Goal: Task Accomplishment & Management: Complete application form

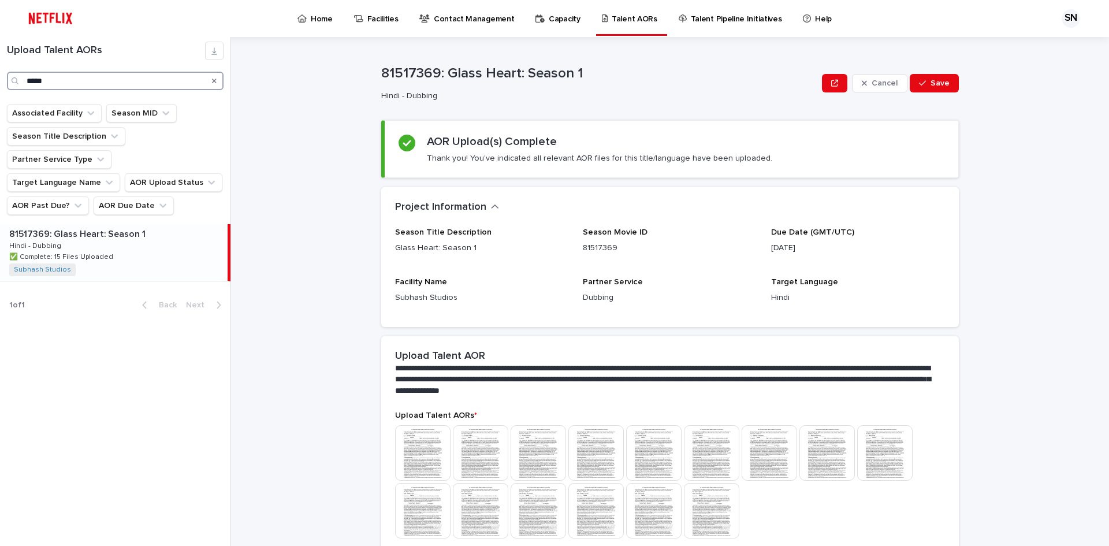
drag, startPoint x: 65, startPoint y: 81, endPoint x: 11, endPoint y: 80, distance: 53.7
click at [11, 80] on div "*****" at bounding box center [115, 81] width 217 height 18
click at [114, 229] on div "81487890: Bridgerton: Season 3 81487890: [GEOGRAPHIC_DATA]: Season 3 Hindi - Du…" at bounding box center [114, 252] width 228 height 57
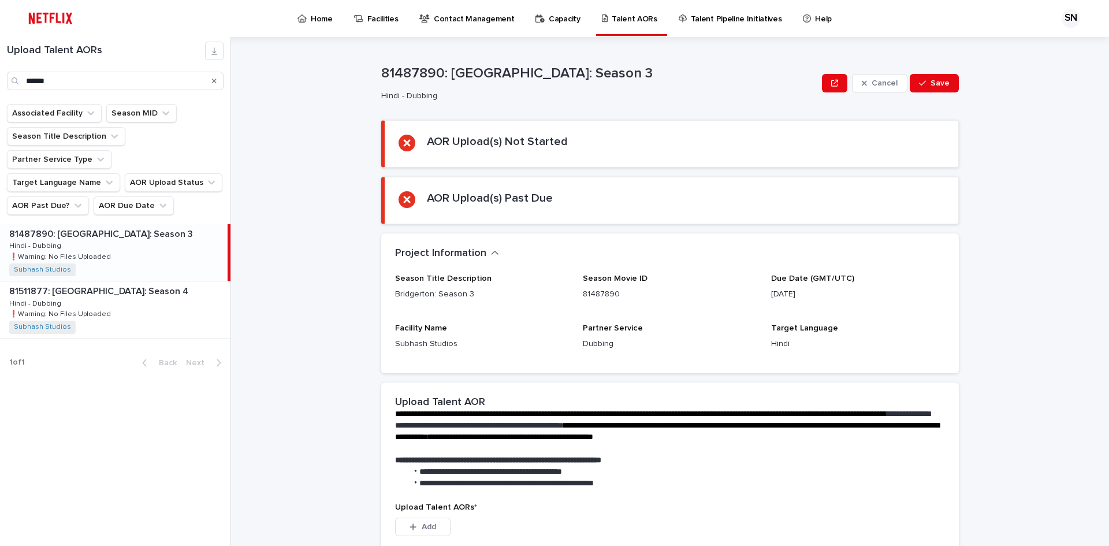
click at [106, 224] on div "81487890: Bridgerton: Season 3 81487890: [GEOGRAPHIC_DATA]: Season 3 Hindi - Du…" at bounding box center [114, 252] width 228 height 57
click at [162, 237] on div "81487890: Bridgerton: Season 3 81487890: [GEOGRAPHIC_DATA]: Season 3 Hindi - Du…" at bounding box center [114, 252] width 228 height 57
click at [146, 281] on div "81511877: [GEOGRAPHIC_DATA]: Season 4 81511877: [GEOGRAPHIC_DATA]: Season 4 Hin…" at bounding box center [115, 309] width 230 height 57
click at [154, 224] on div "81487890: Bridgerton: Season 3 81487890: [GEOGRAPHIC_DATA]: Season 3 Hindi - Du…" at bounding box center [115, 252] width 230 height 57
click at [142, 281] on div "81511877: [GEOGRAPHIC_DATA]: Season 4 81511877: [GEOGRAPHIC_DATA]: Season 4 Hin…" at bounding box center [115, 309] width 230 height 57
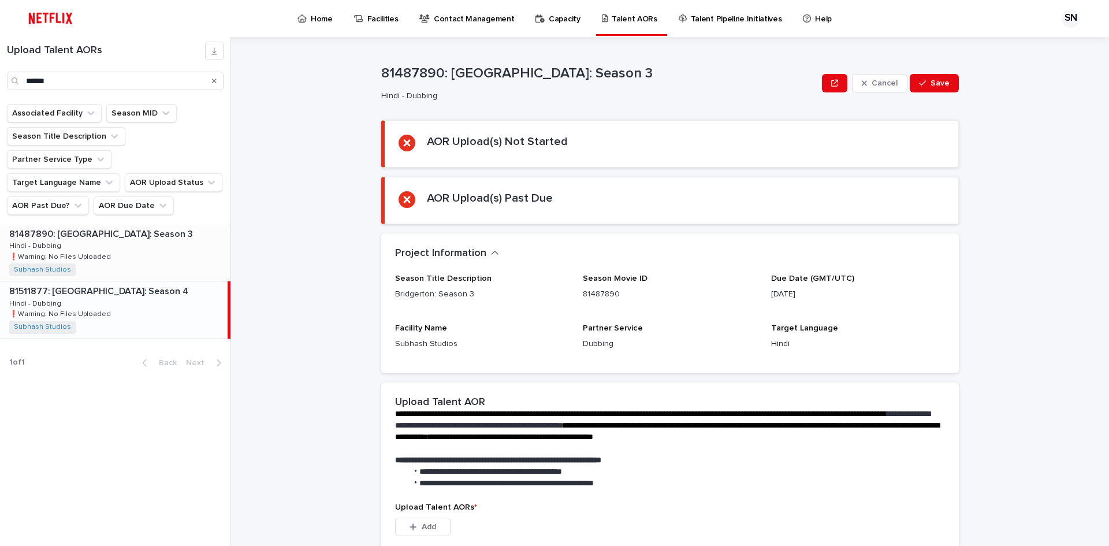
click at [151, 227] on div "81487890: Bridgerton: Season 3 81487890: [GEOGRAPHIC_DATA]: Season 3 Hindi - Du…" at bounding box center [115, 252] width 230 height 57
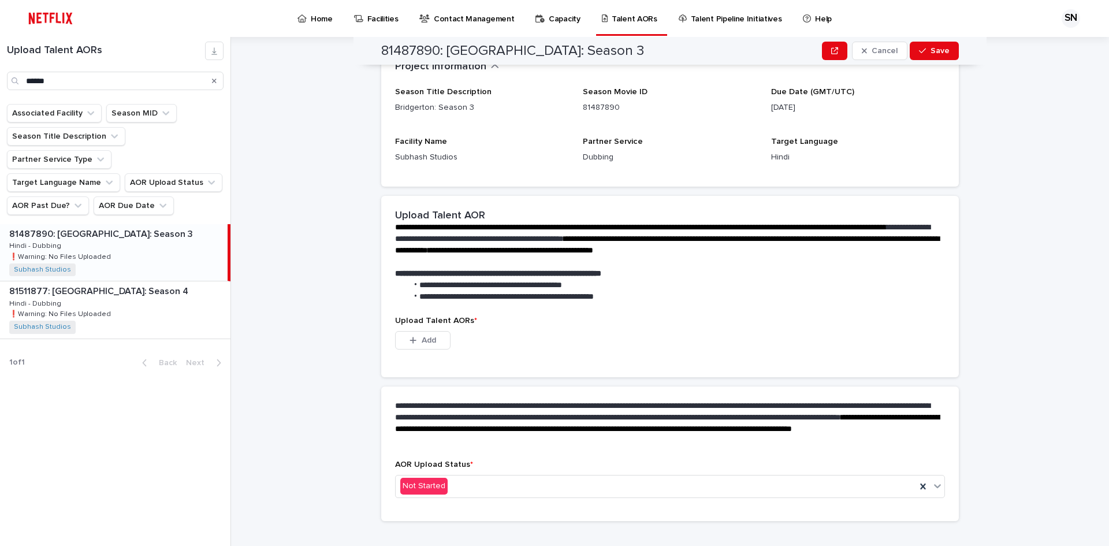
scroll to position [203, 0]
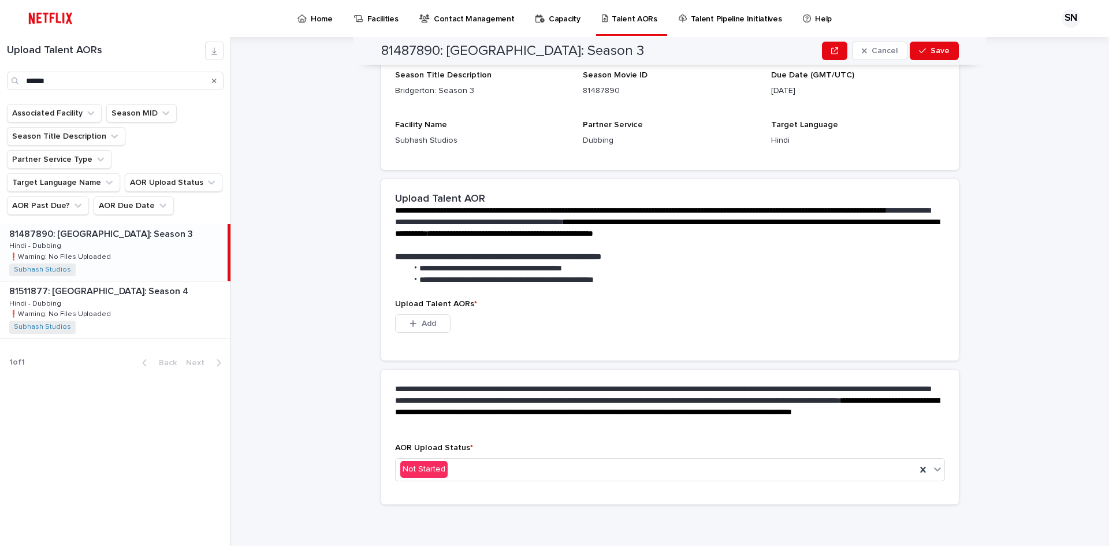
click at [114, 238] on div "81487890: Bridgerton: Season 3 81487890: [GEOGRAPHIC_DATA]: Season 3 Hindi - Du…" at bounding box center [114, 252] width 228 height 57
click at [116, 284] on p "81511877: [GEOGRAPHIC_DATA]: Season 4" at bounding box center [99, 290] width 181 height 13
click at [133, 226] on div "81487890: Bridgerton: Season 3 81487890: [GEOGRAPHIC_DATA]: Season 3 Hindi - Du…" at bounding box center [115, 252] width 230 height 57
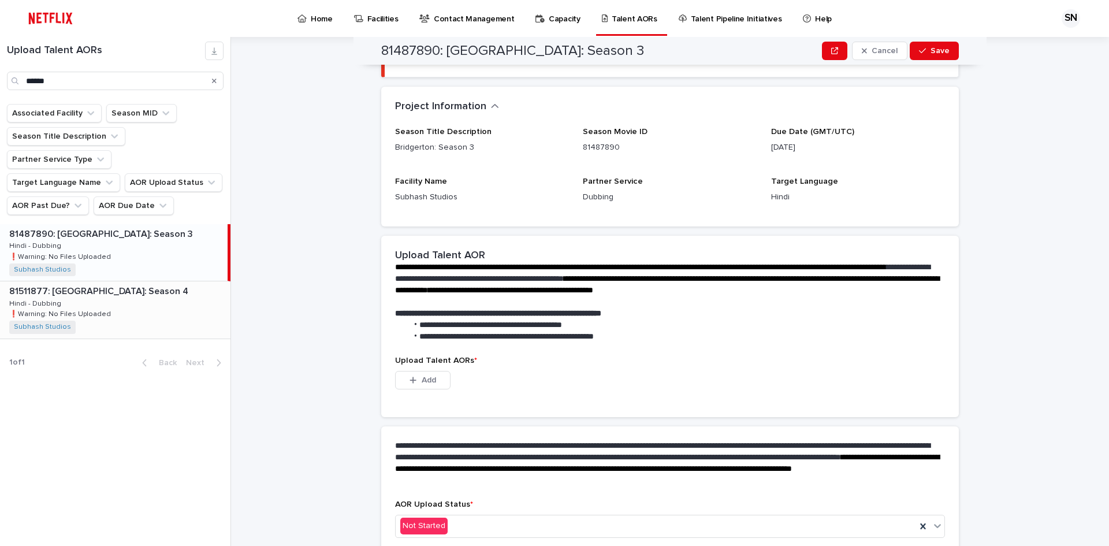
scroll to position [203, 0]
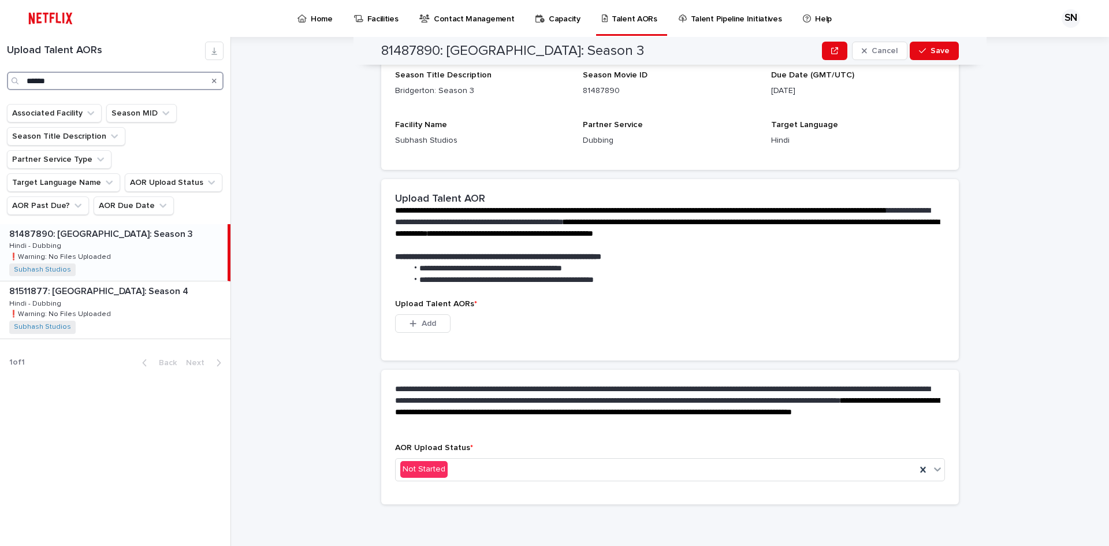
drag, startPoint x: 53, startPoint y: 83, endPoint x: 0, endPoint y: 82, distance: 52.6
click at [0, 82] on div "Upload Talent AORs ******" at bounding box center [115, 66] width 230 height 49
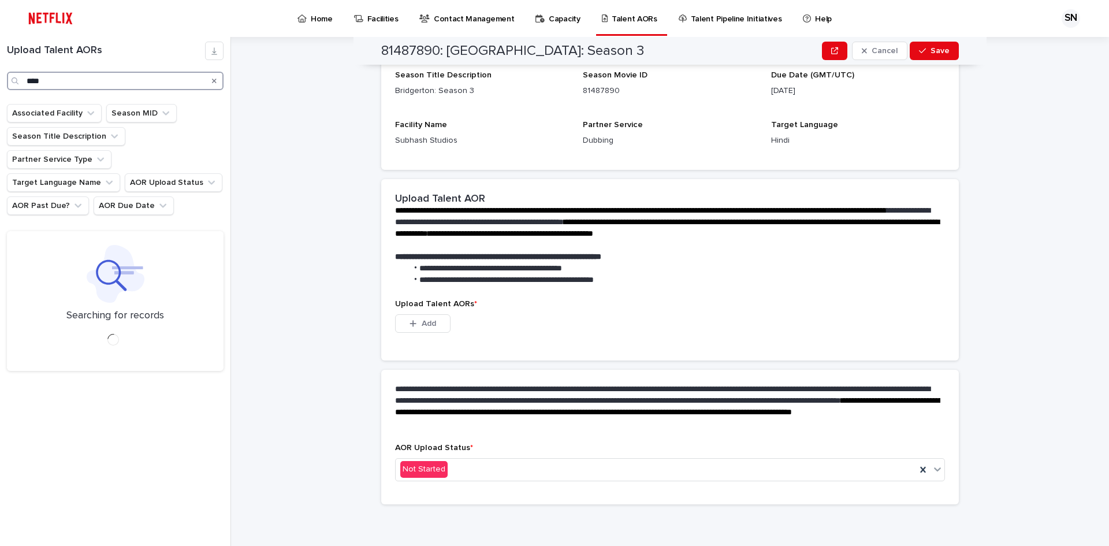
type input "*****"
drag, startPoint x: 51, startPoint y: 78, endPoint x: 1, endPoint y: 81, distance: 50.3
click at [1, 81] on div "Upload Talent AORs ***** Associated Facility Season MID Season Title Descriptio…" at bounding box center [115, 291] width 231 height 509
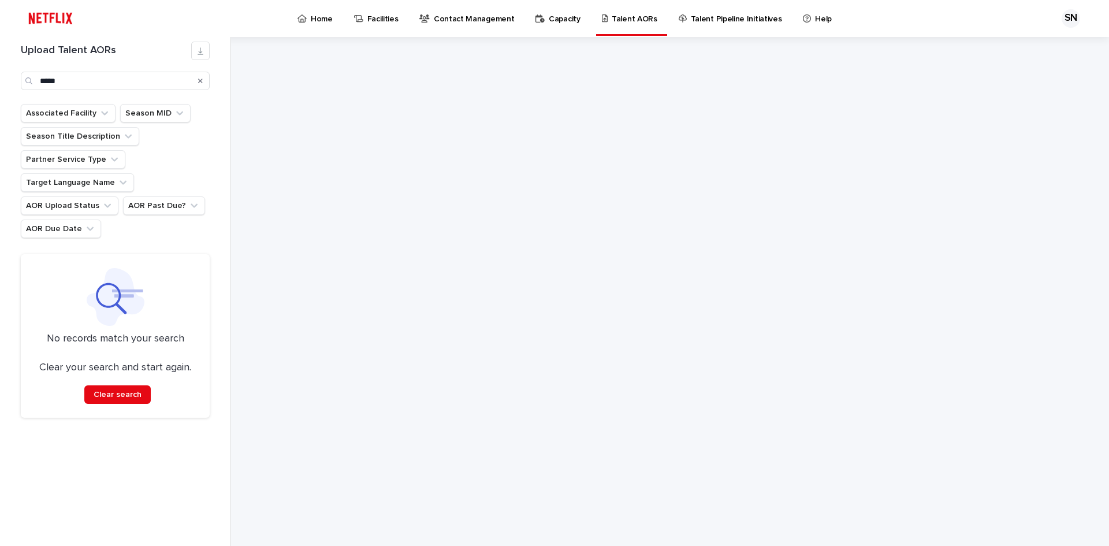
click at [497, 174] on div at bounding box center [670, 291] width 578 height 509
drag, startPoint x: 80, startPoint y: 79, endPoint x: 0, endPoint y: 78, distance: 80.3
click at [0, 78] on div "Upload Talent AORs ***** Associated Facility Season MID Season Title Descriptio…" at bounding box center [115, 291] width 231 height 509
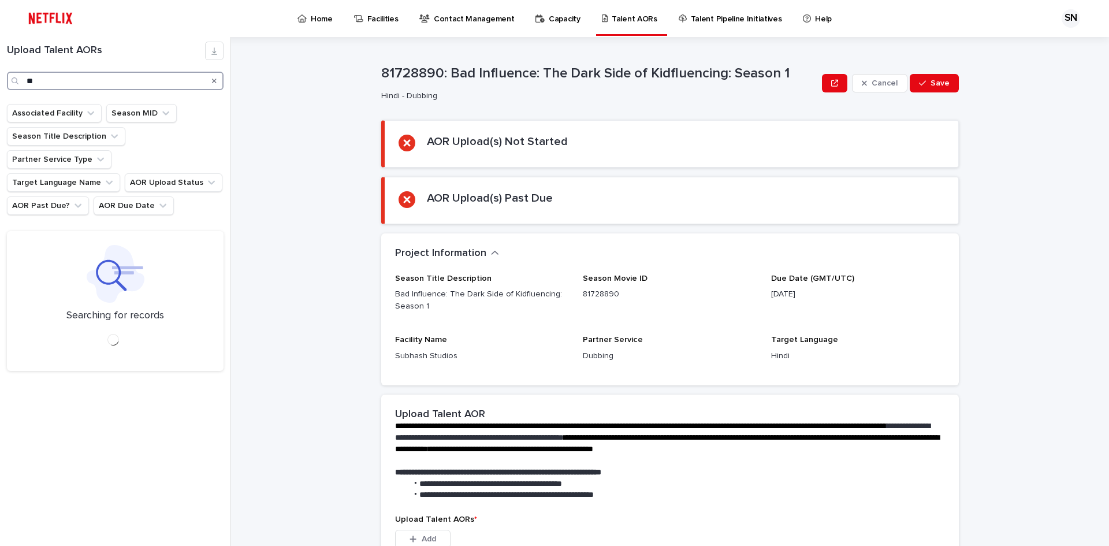
type input "*"
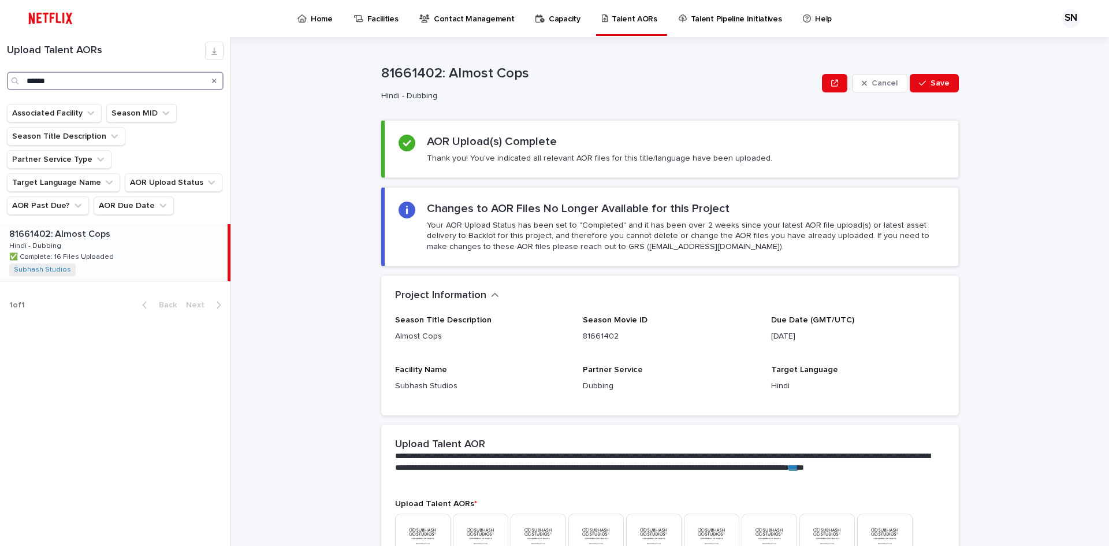
type input "******"
click at [155, 232] on div "81661402: Almost Cops 81661402: Almost Cops Hindi - Dubbing Hindi - Dubbing ✅ C…" at bounding box center [114, 252] width 228 height 57
click at [140, 230] on div "81661402: Almost Cops 81661402: Almost Cops Hindi - Dubbing Hindi - Dubbing ✅ C…" at bounding box center [114, 252] width 228 height 57
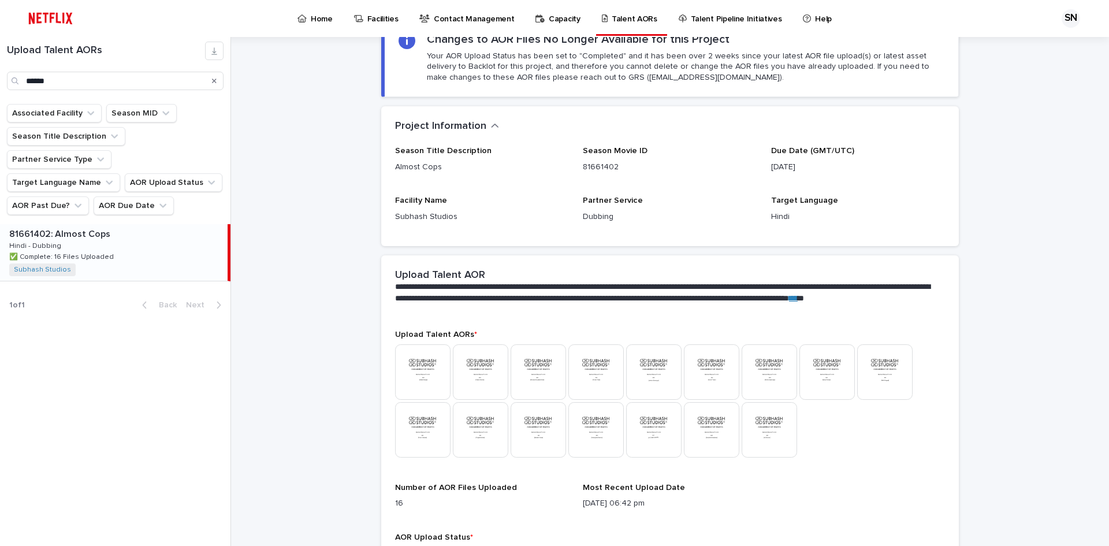
scroll to position [173, 0]
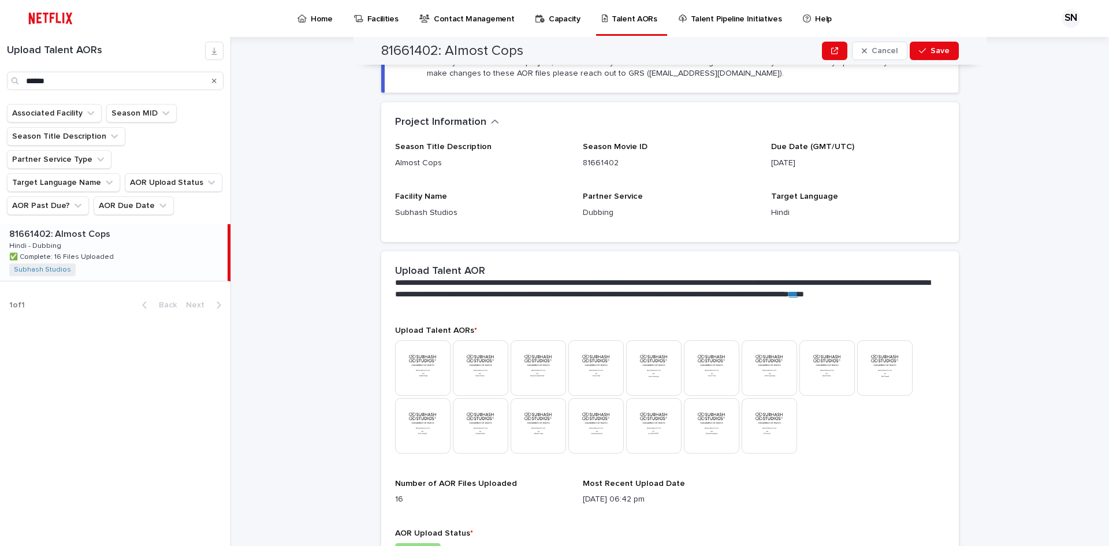
click at [401, 373] on img at bounding box center [422, 367] width 55 height 55
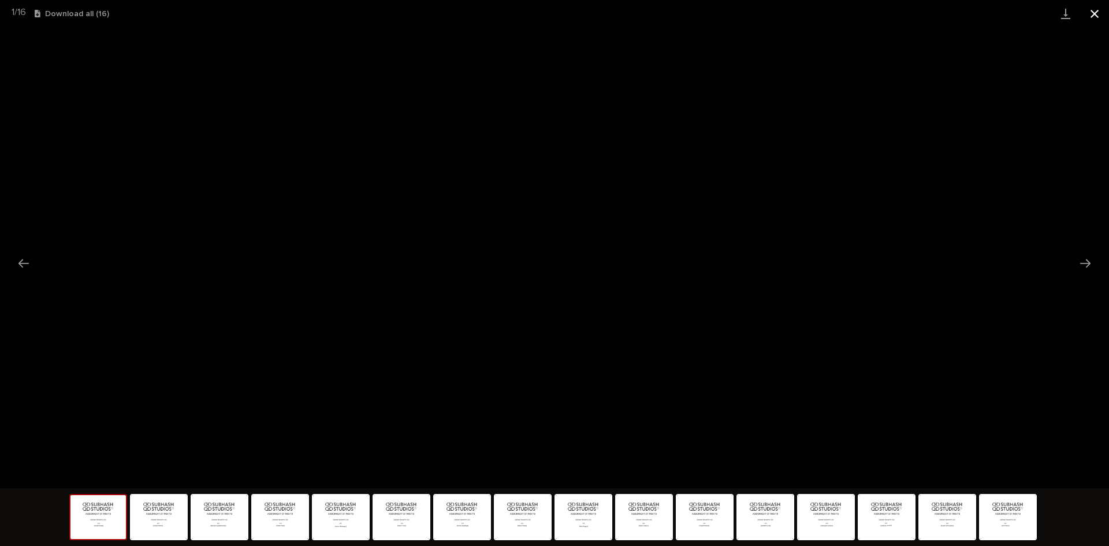
click at [601, 13] on button "Close gallery" at bounding box center [1094, 13] width 29 height 27
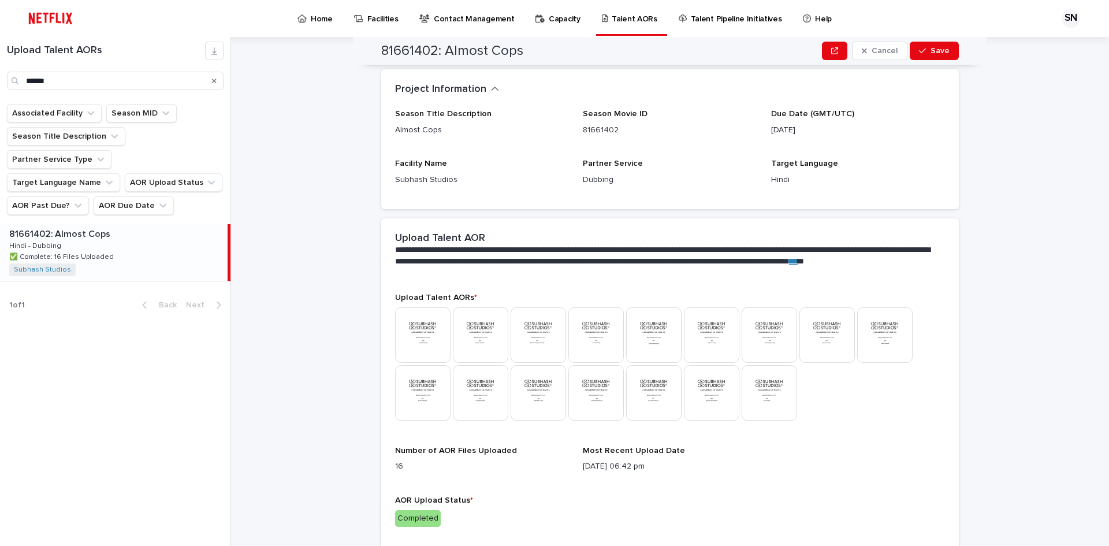
scroll to position [237, 0]
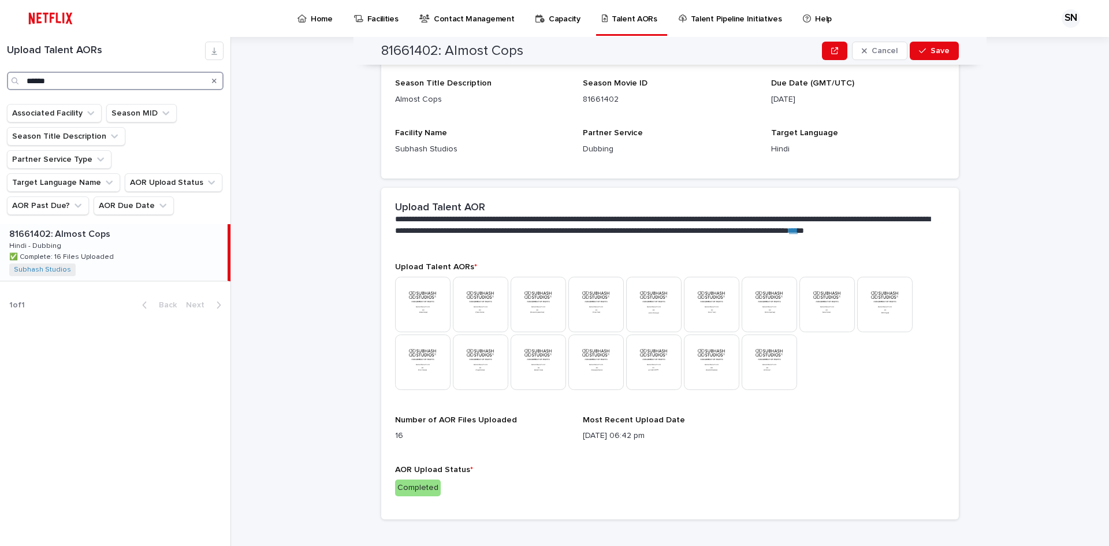
drag, startPoint x: 77, startPoint y: 85, endPoint x: 0, endPoint y: 84, distance: 76.8
click at [0, 84] on div "Upload Talent AORs ******" at bounding box center [115, 66] width 230 height 49
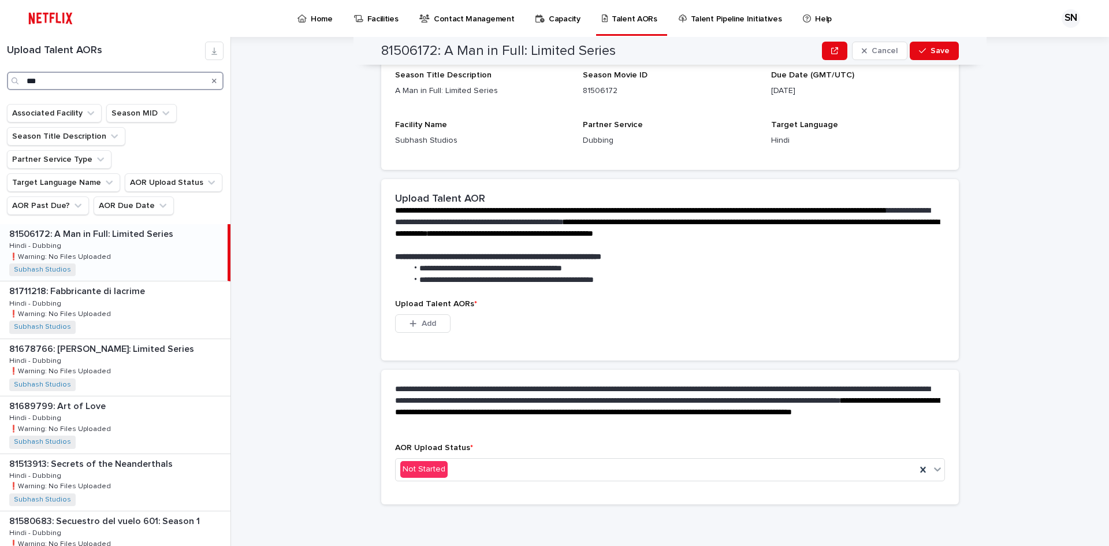
scroll to position [203, 0]
type input "*"
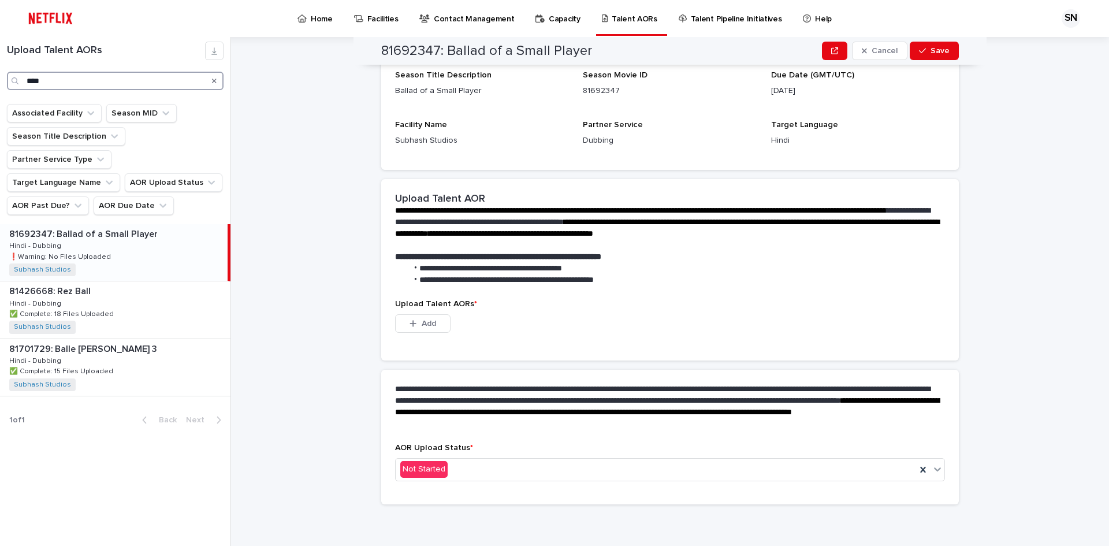
scroll to position [147, 0]
click at [95, 251] on p "❗️Warning: No Files Uploaded" at bounding box center [61, 256] width 104 height 10
click at [96, 251] on p "❗️Warning: No Files Uploaded" at bounding box center [61, 256] width 104 height 10
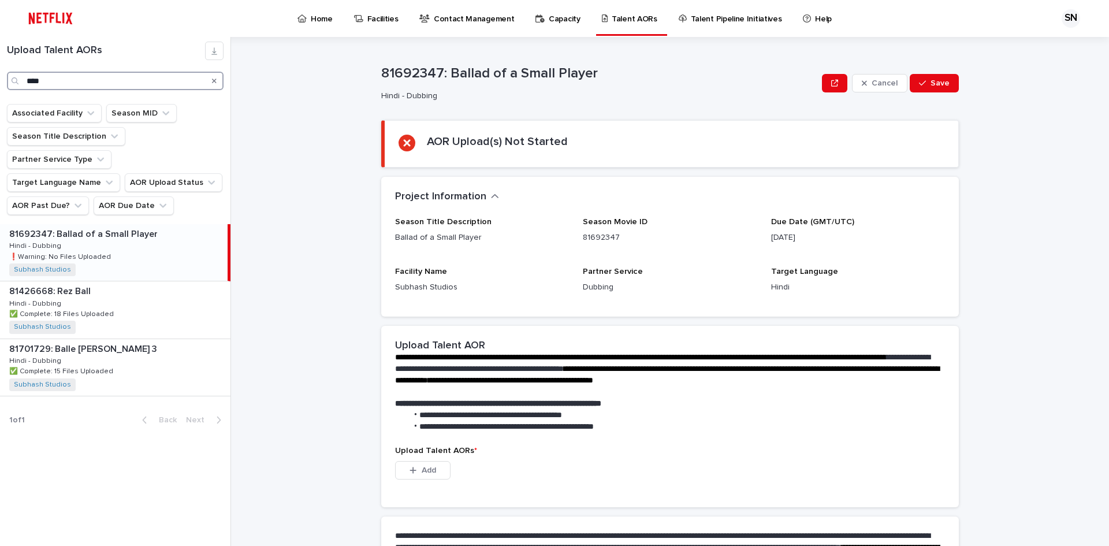
drag, startPoint x: 53, startPoint y: 73, endPoint x: 0, endPoint y: 82, distance: 53.3
click at [0, 82] on div "Upload Talent AORs ****" at bounding box center [115, 66] width 230 height 49
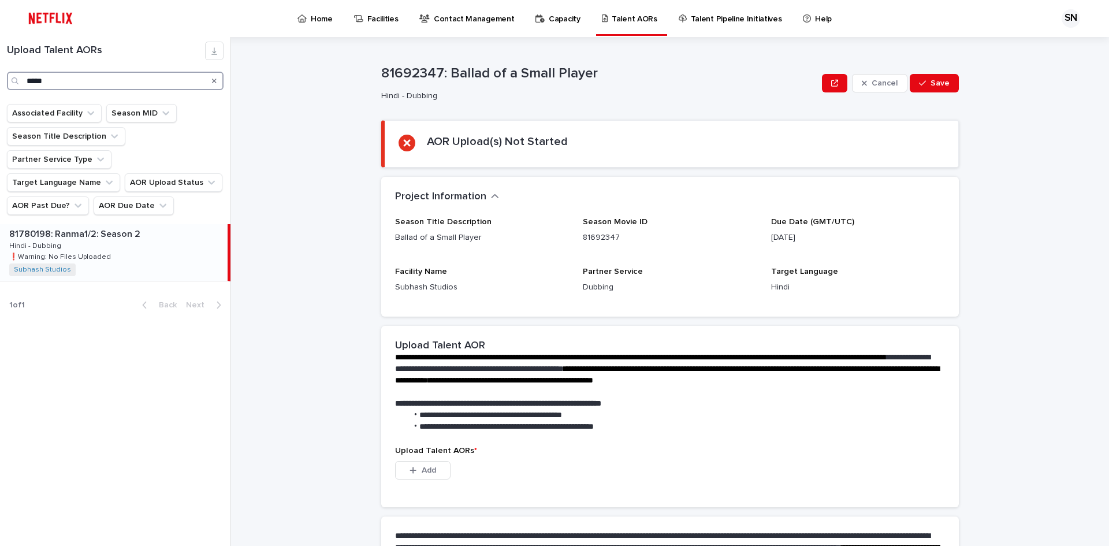
type input "*****"
click at [120, 230] on div "81780198: Ranma1/2: Season 2 81780198: Ranma1/2: Season 2 Hindi - Dubbing Hindi…" at bounding box center [114, 252] width 228 height 57
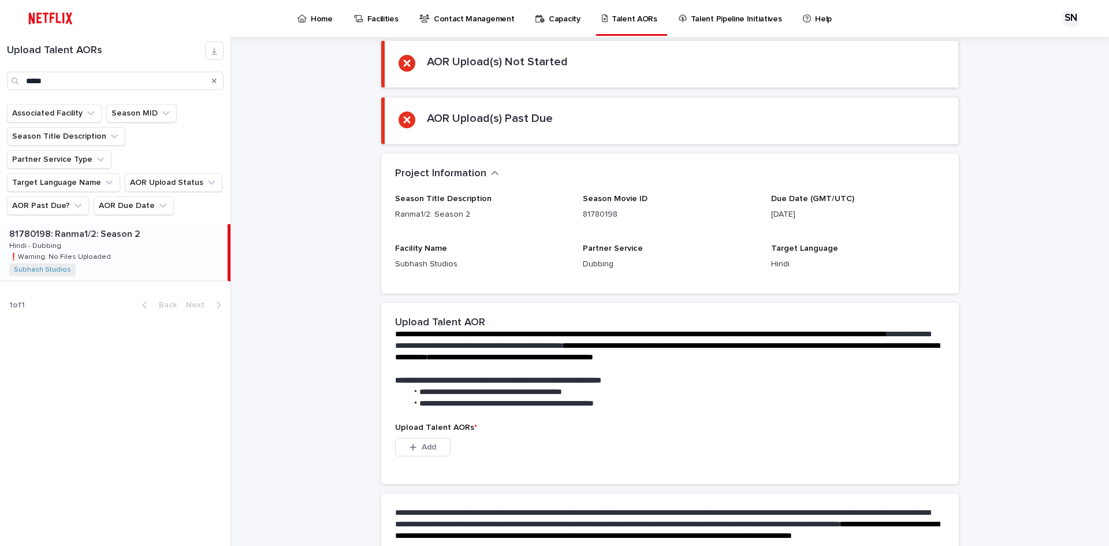
scroll to position [173, 0]
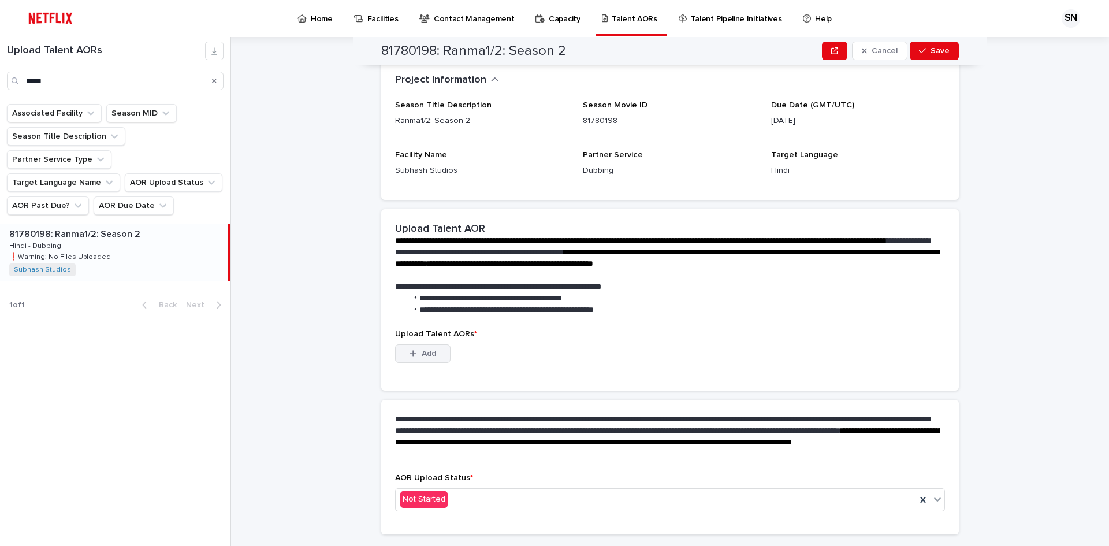
click at [422, 351] on span "Add" at bounding box center [429, 353] width 14 height 8
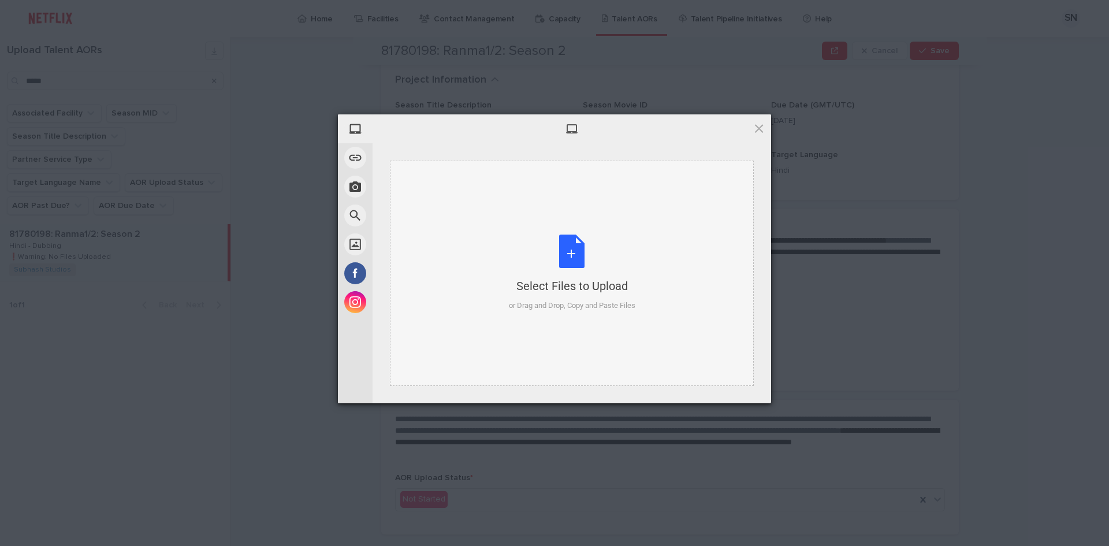
click at [550, 250] on div "Select Files to Upload or Drag and Drop, Copy and Paste Files" at bounding box center [572, 273] width 126 height 77
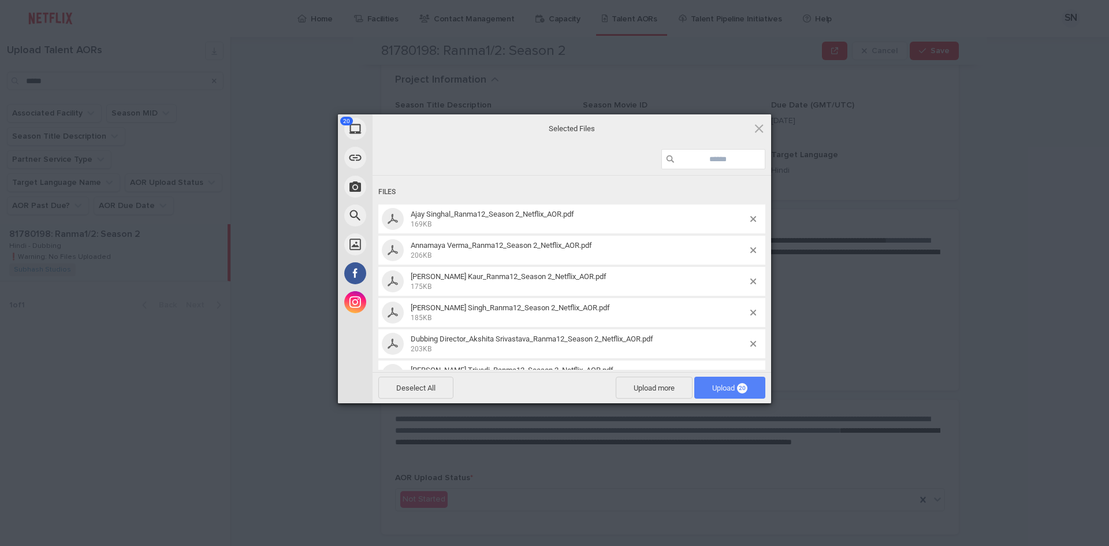
click at [601, 395] on span "Upload 20" at bounding box center [729, 388] width 71 height 22
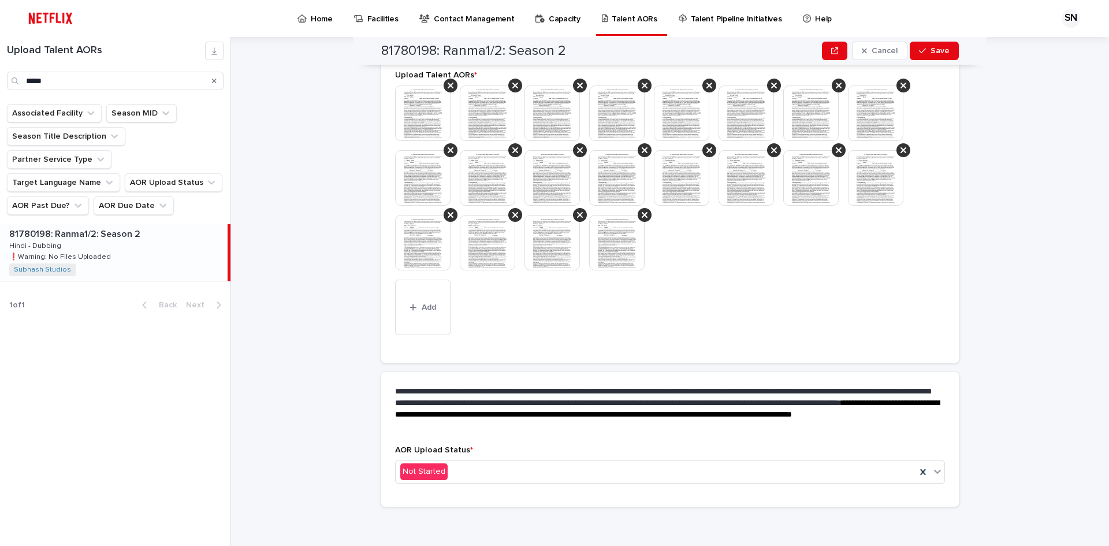
scroll to position [378, 0]
click at [471, 463] on div "Not Started" at bounding box center [656, 469] width 520 height 19
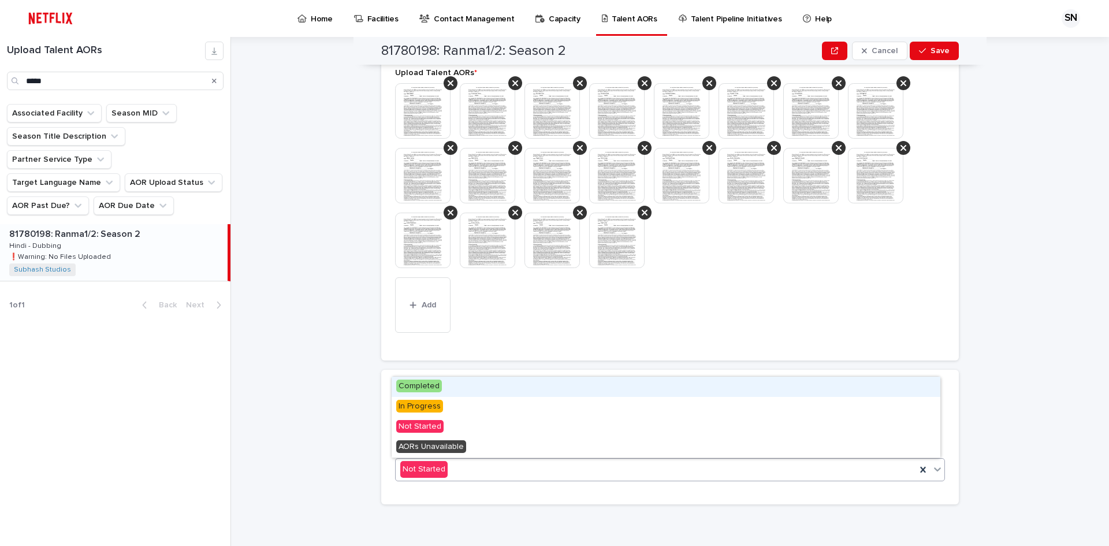
click at [438, 386] on span "Completed" at bounding box center [419, 385] width 46 height 13
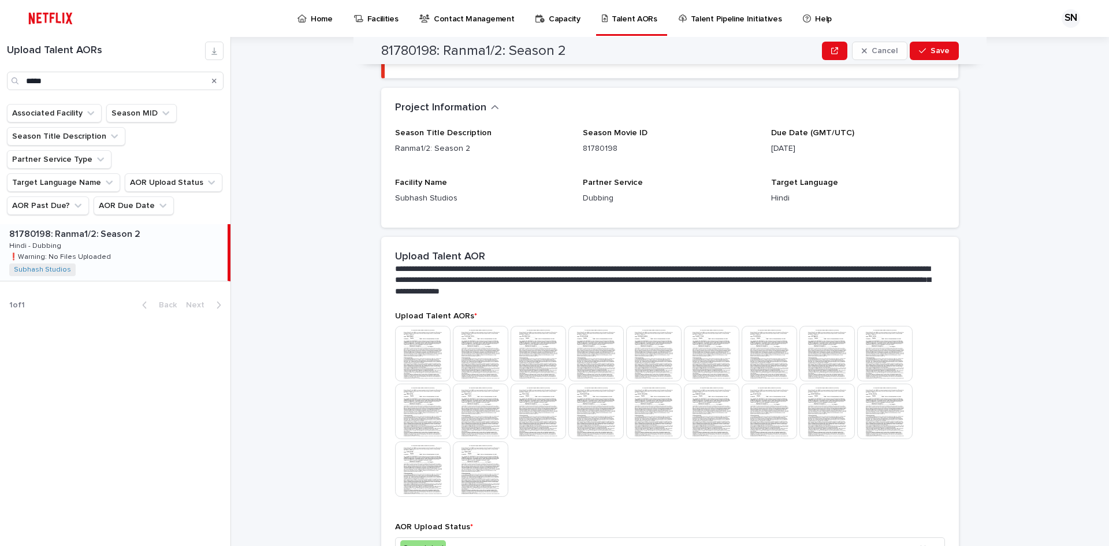
scroll to position [4, 0]
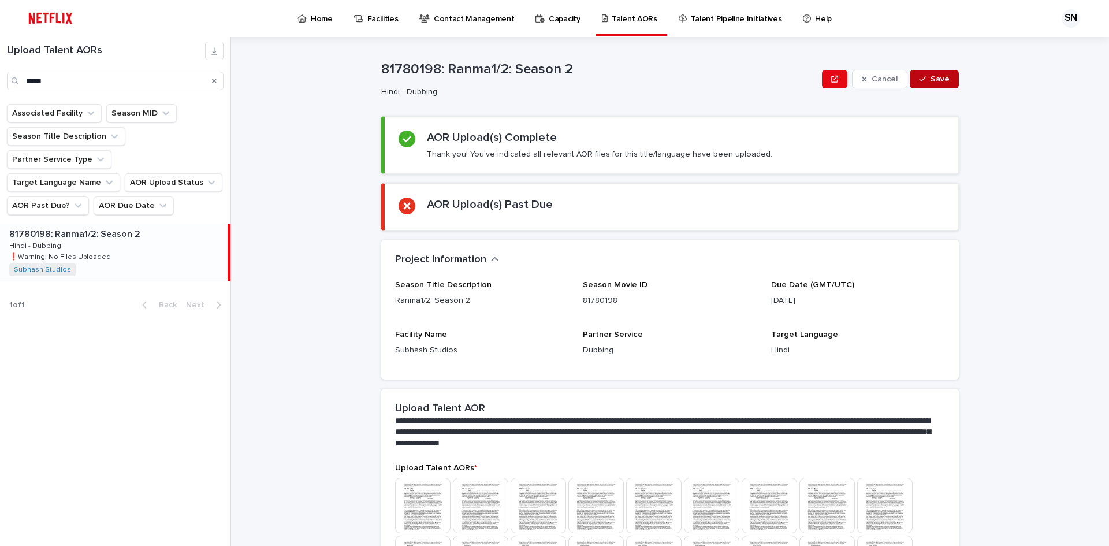
click at [601, 81] on span "Save" at bounding box center [940, 79] width 19 height 8
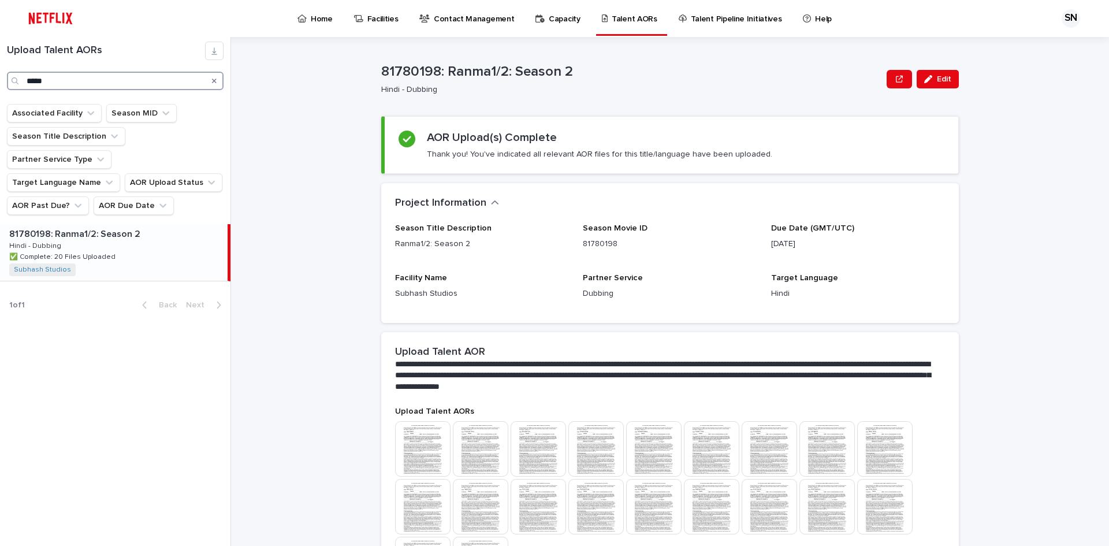
drag, startPoint x: 50, startPoint y: 80, endPoint x: 0, endPoint y: 80, distance: 50.3
click at [0, 80] on div "Upload Talent AORs *****" at bounding box center [115, 66] width 230 height 49
